Goal: Task Accomplishment & Management: Manage account settings

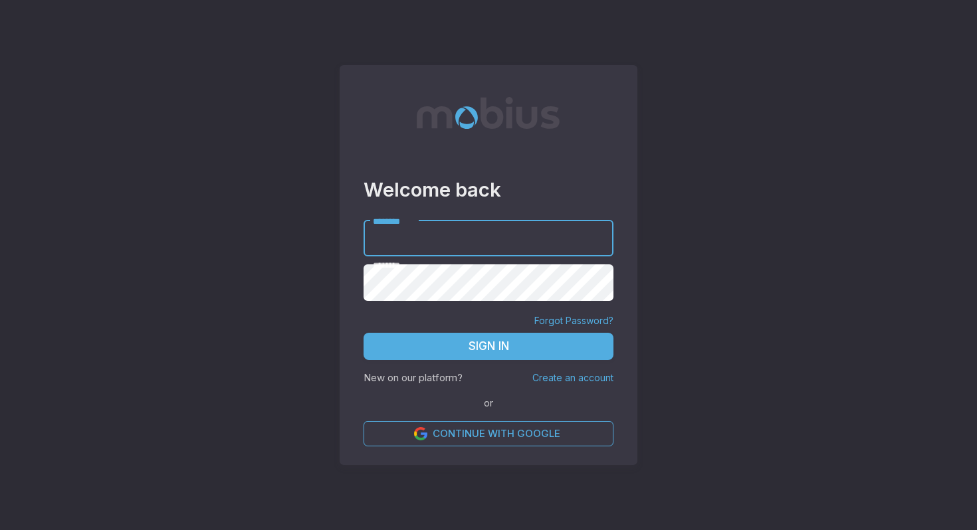
type input "**********"
click at [453, 343] on button "Sign In" at bounding box center [488, 347] width 250 height 28
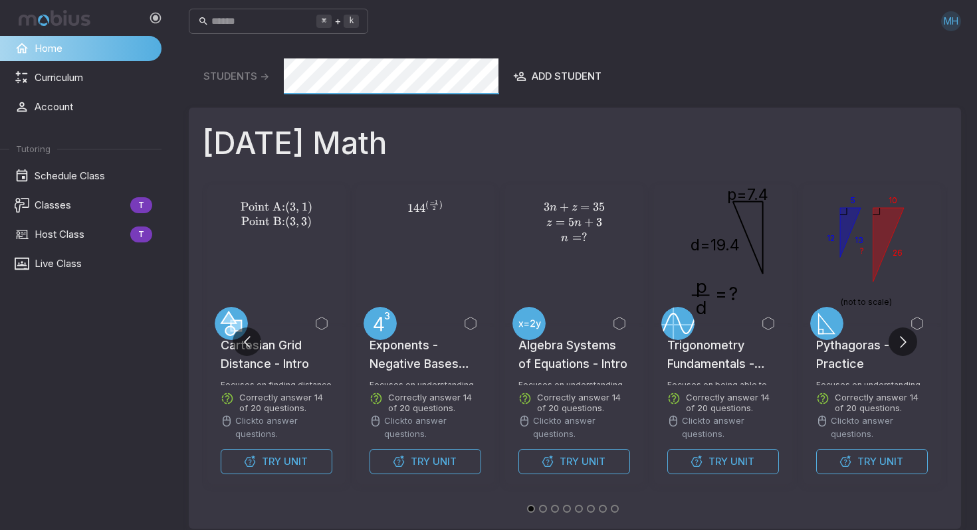
click at [955, 19] on div "MH" at bounding box center [951, 21] width 20 height 20
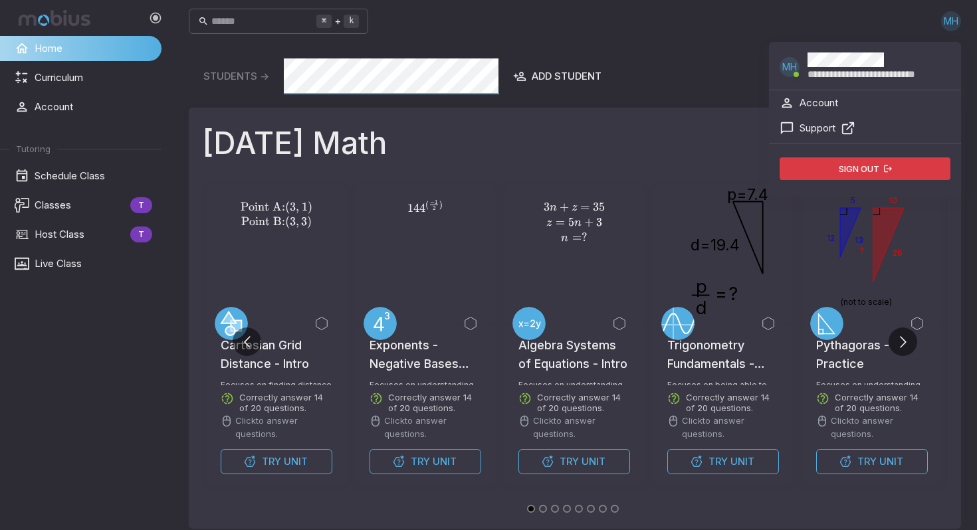
click at [813, 100] on p "Account" at bounding box center [818, 103] width 39 height 15
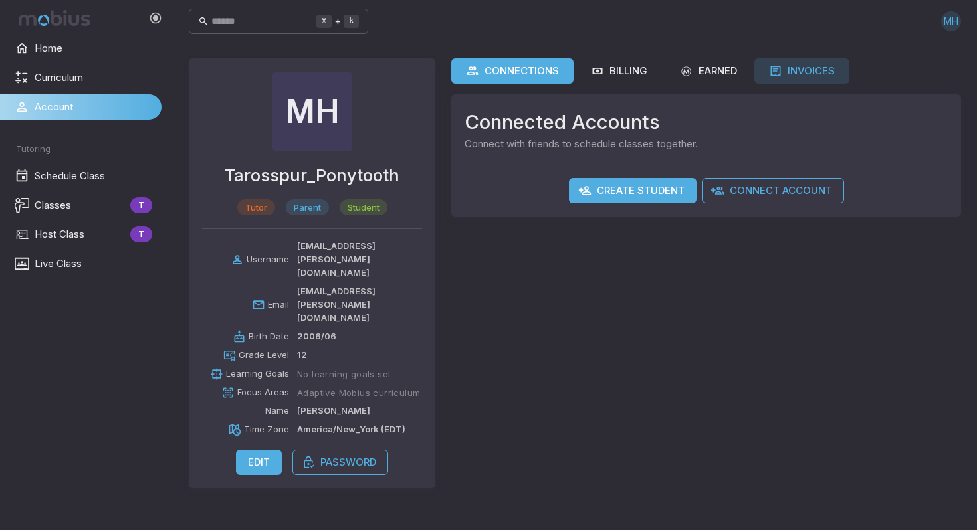
click at [821, 74] on div "Invoices" at bounding box center [802, 71] width 66 height 15
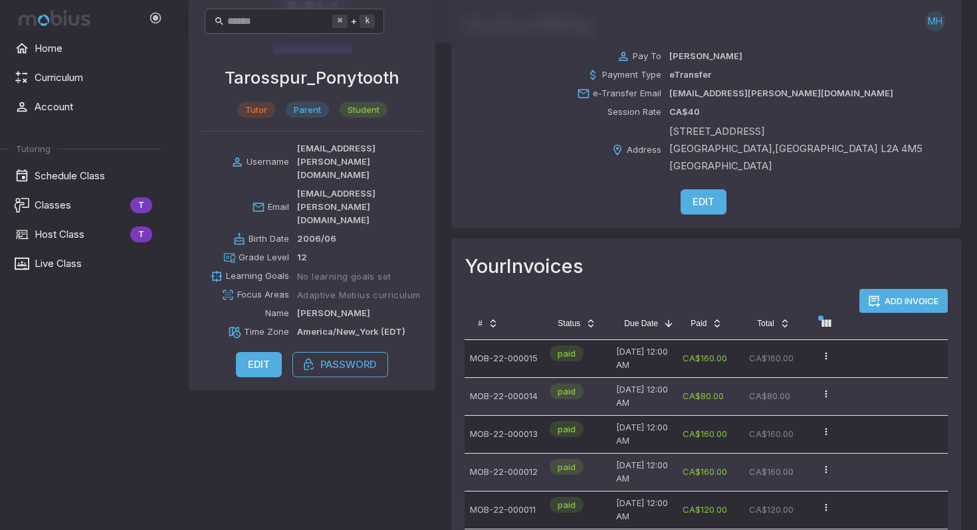
scroll to position [165, 0]
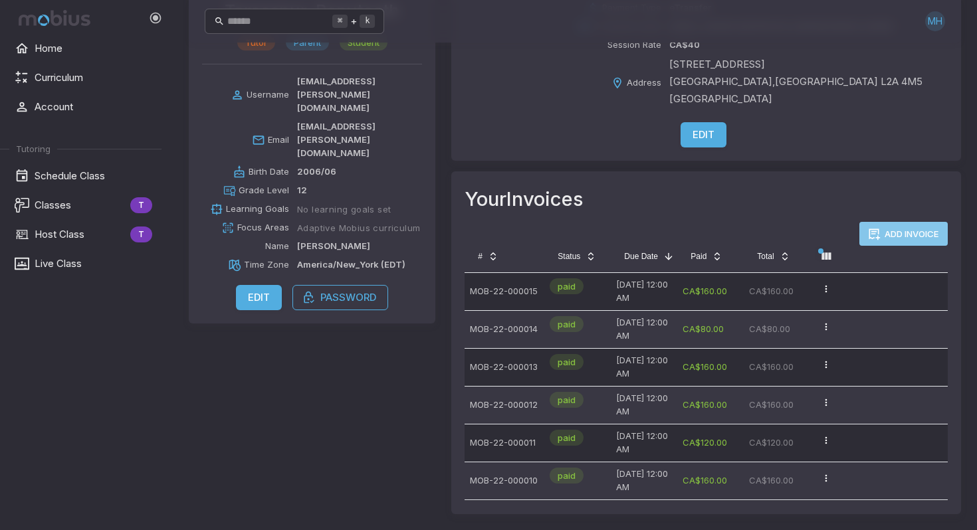
click at [891, 225] on button "Add Invoice" at bounding box center [903, 234] width 88 height 24
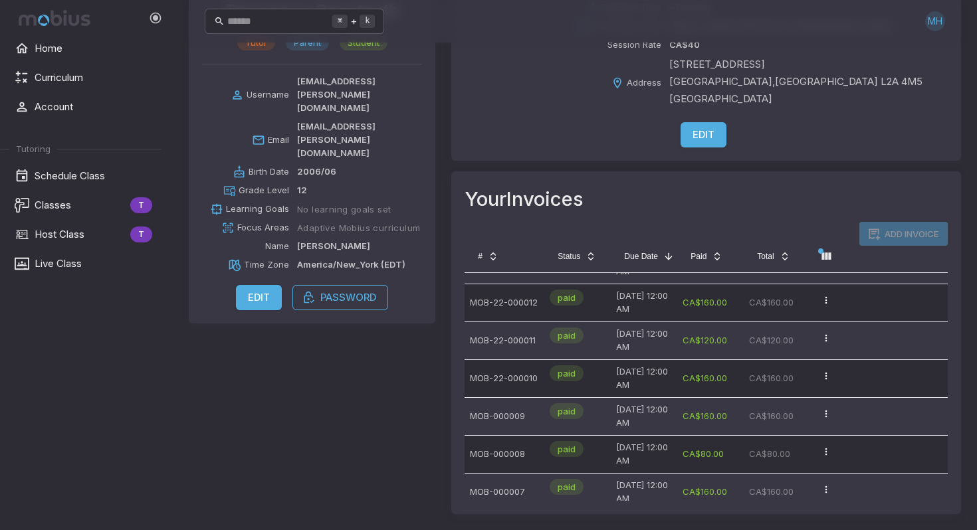
scroll to position [0, 0]
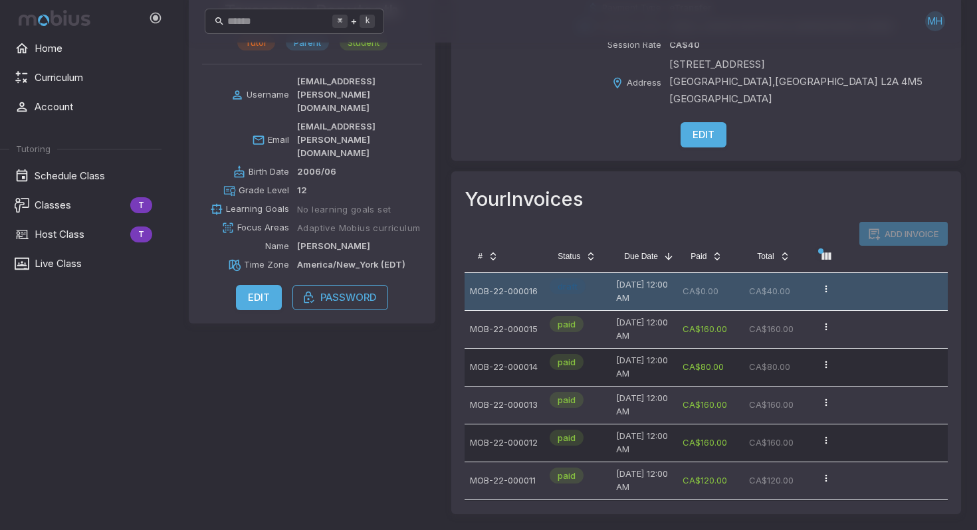
click at [501, 288] on p "MOB-22-000016" at bounding box center [504, 291] width 69 height 27
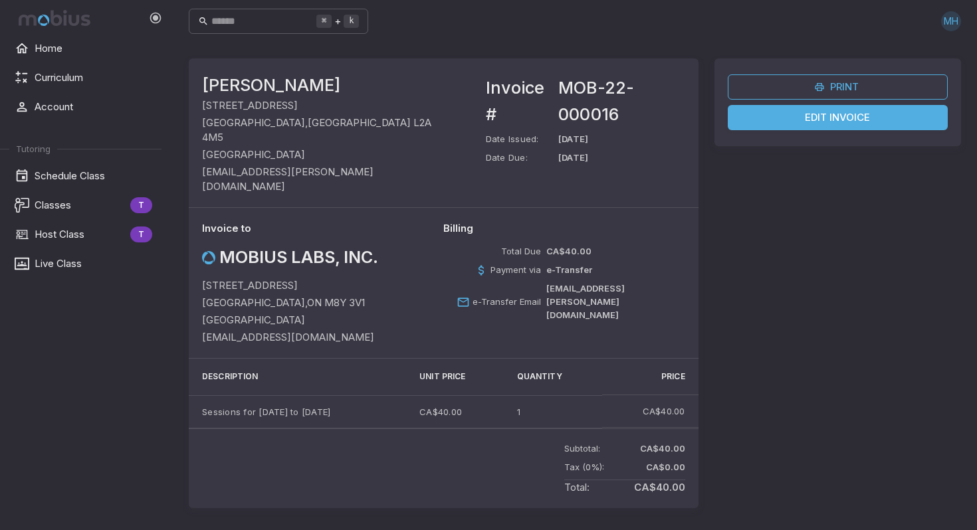
click at [819, 115] on link "Edit Invoice" at bounding box center [838, 117] width 220 height 25
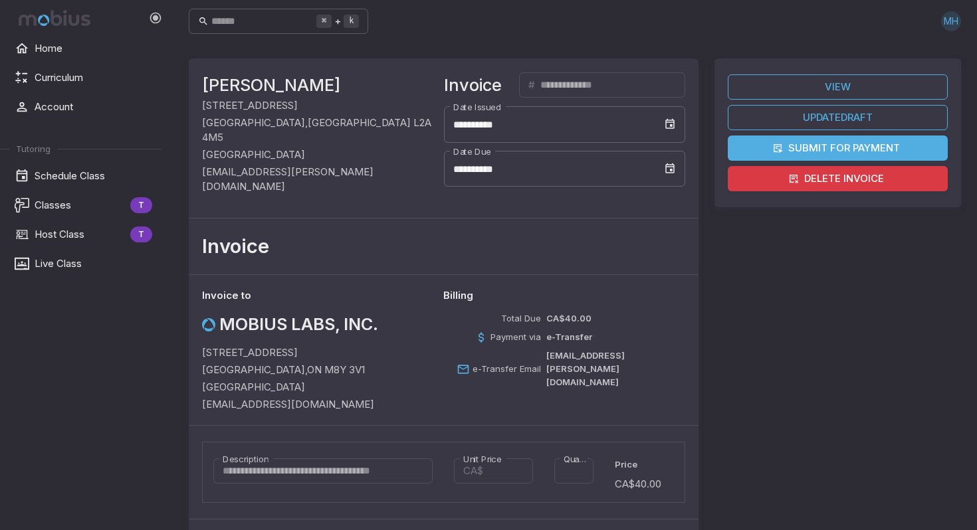
click at [824, 151] on button "Submit for Payment" at bounding box center [838, 148] width 220 height 25
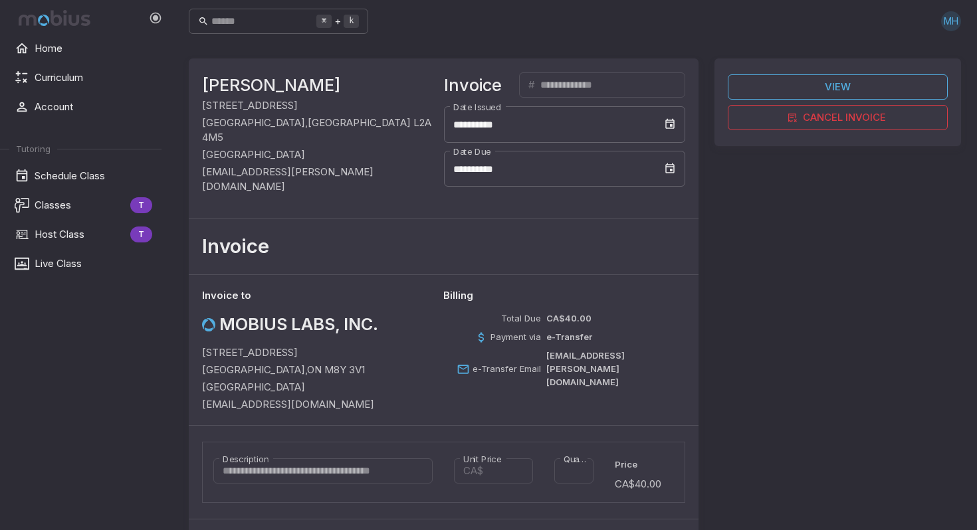
click at [954, 22] on div "MH" at bounding box center [951, 21] width 20 height 20
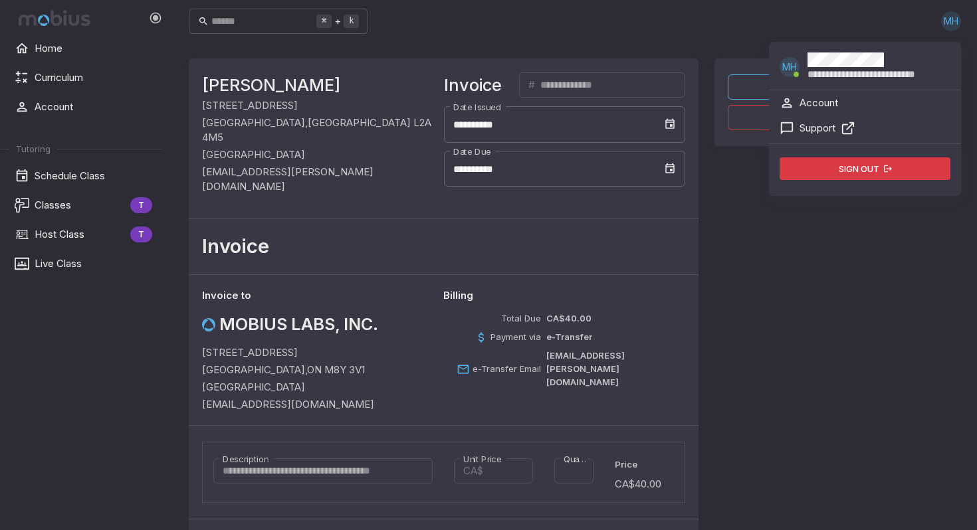
click at [844, 102] on li "Account" at bounding box center [865, 102] width 192 height 25
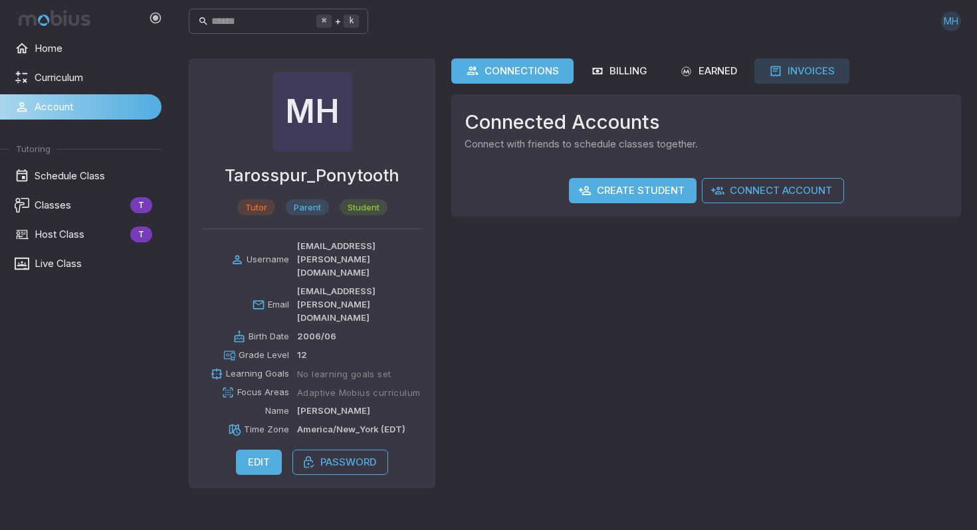
click at [827, 75] on div "Invoices" at bounding box center [802, 71] width 66 height 15
